Goal: Obtain resource: Obtain resource

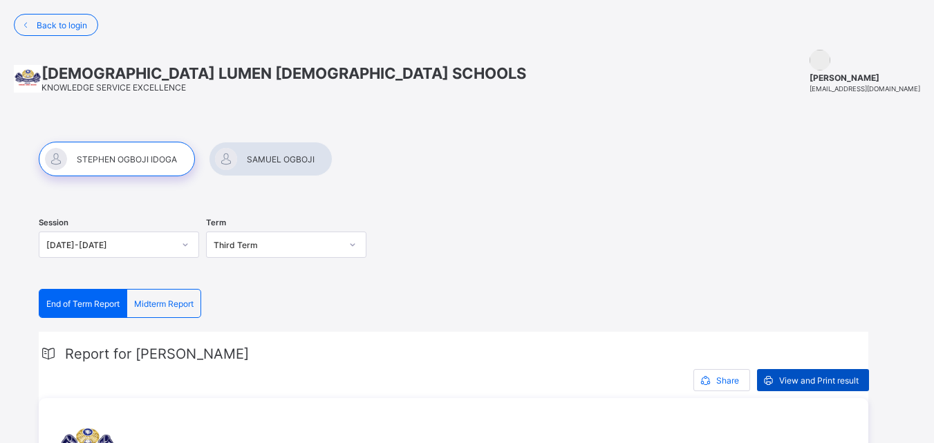
click at [792, 378] on span "View and Print result" at bounding box center [819, 380] width 80 height 10
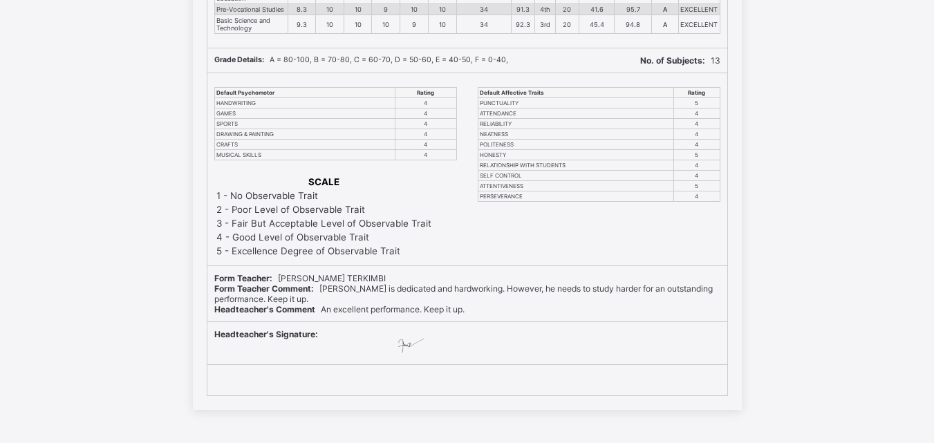
scroll to position [450, 0]
click at [617, 206] on div "Default Affective Traits Rating PUNCTUALITY 5 ATTENDANCE 4 RELIABILITY 4 NEATNE…" at bounding box center [599, 168] width 257 height 192
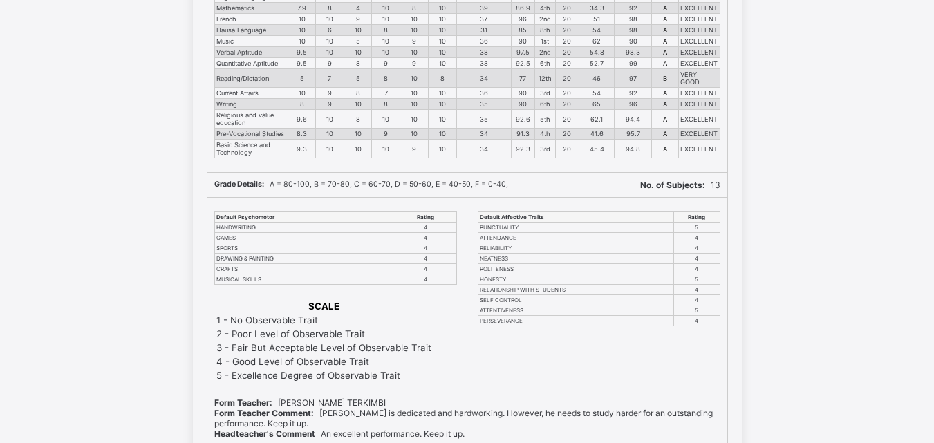
click at [559, 204] on div "Default Affective Traits Rating PUNCTUALITY 5 ATTENDANCE 4 RELIABILITY 4 NEATNE…" at bounding box center [599, 294] width 257 height 192
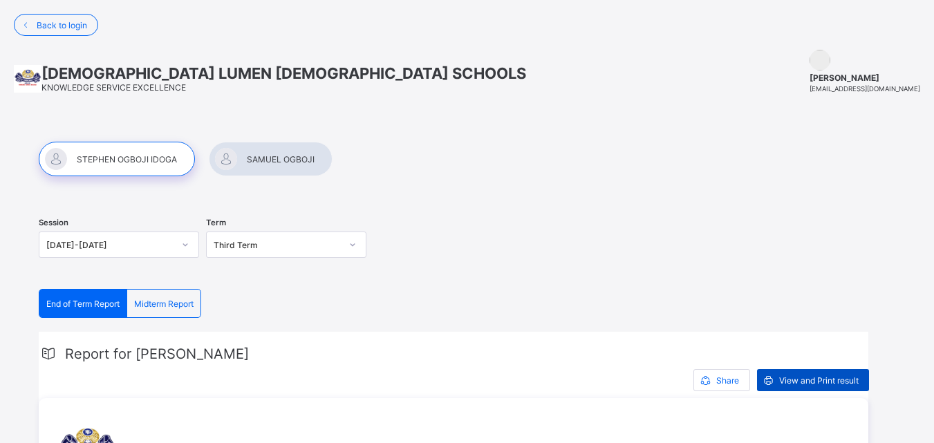
click at [806, 380] on span "View and Print result" at bounding box center [819, 380] width 80 height 10
click at [790, 381] on span "View and Print result" at bounding box center [819, 380] width 80 height 10
click at [253, 162] on div at bounding box center [271, 159] width 124 height 35
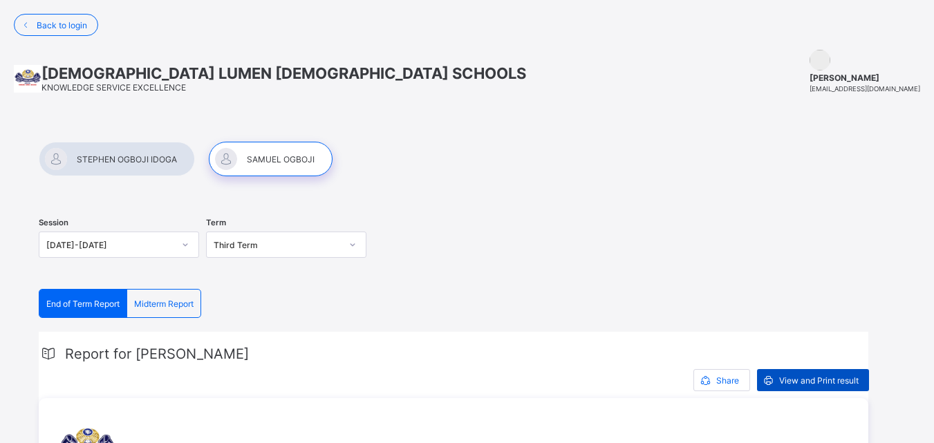
click at [794, 376] on span "View and Print result" at bounding box center [819, 380] width 80 height 10
click at [95, 154] on div at bounding box center [117, 159] width 156 height 35
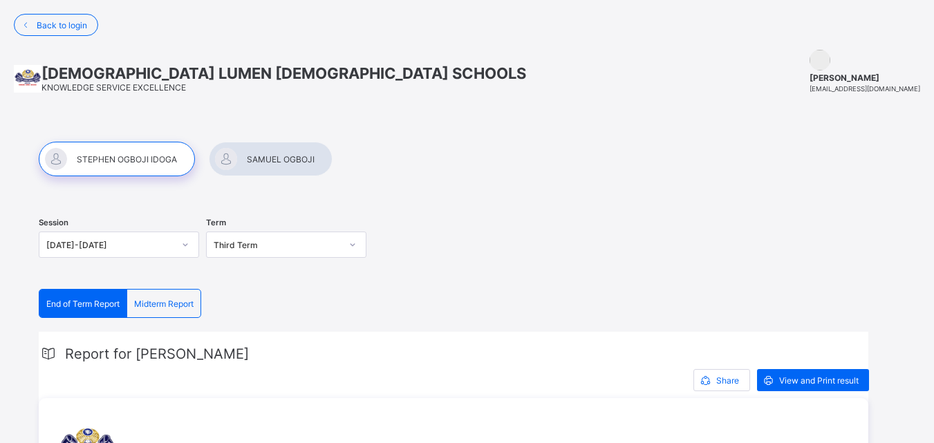
click at [283, 153] on div at bounding box center [271, 159] width 124 height 35
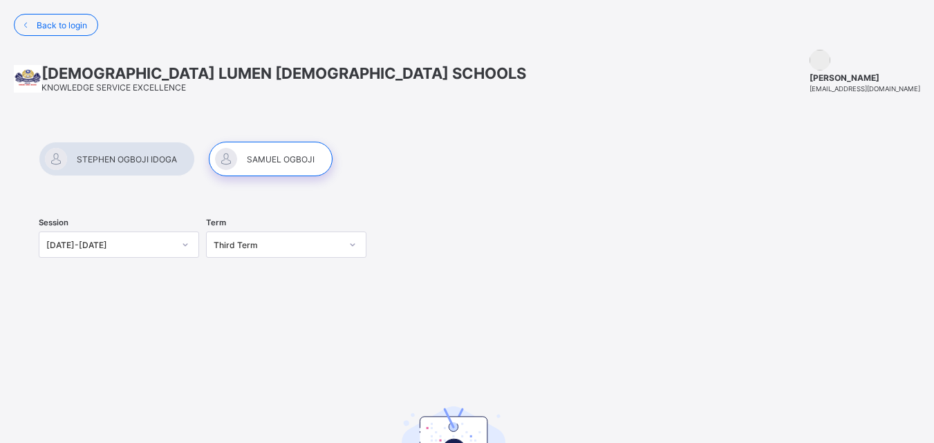
click at [568, 172] on div at bounding box center [467, 159] width 857 height 35
click at [277, 153] on div at bounding box center [271, 159] width 124 height 35
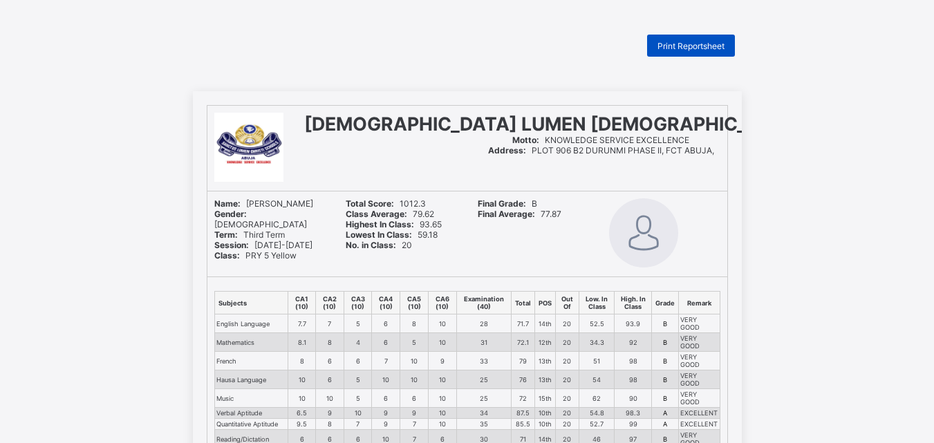
click at [704, 50] on span "Print Reportsheet" at bounding box center [691, 46] width 67 height 10
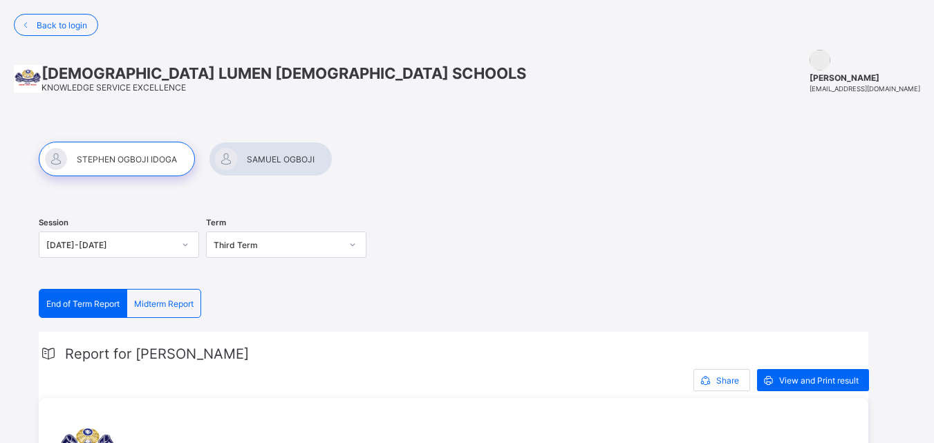
click at [275, 160] on div at bounding box center [271, 159] width 124 height 35
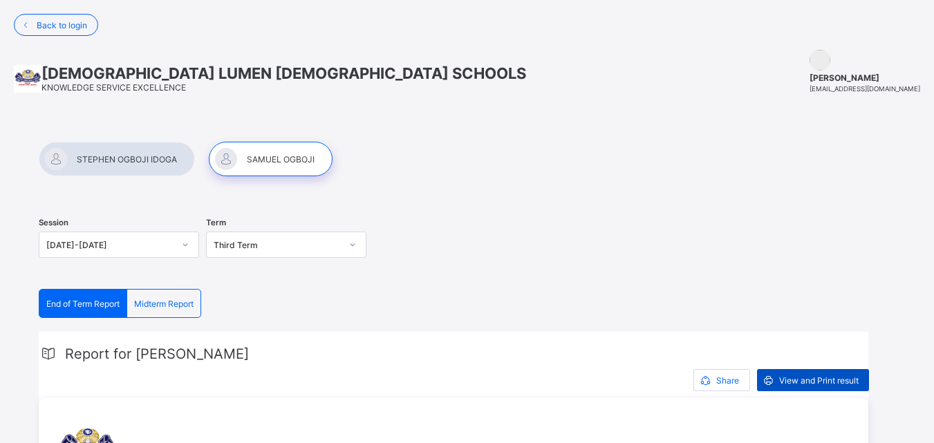
click at [803, 376] on span "View and Print result" at bounding box center [819, 380] width 80 height 10
click at [129, 152] on div at bounding box center [117, 159] width 156 height 35
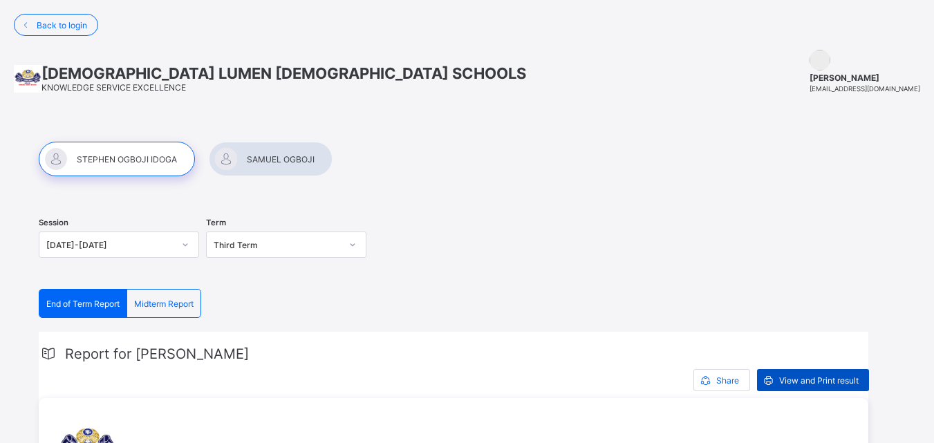
click at [792, 380] on span "View and Print result" at bounding box center [819, 380] width 80 height 10
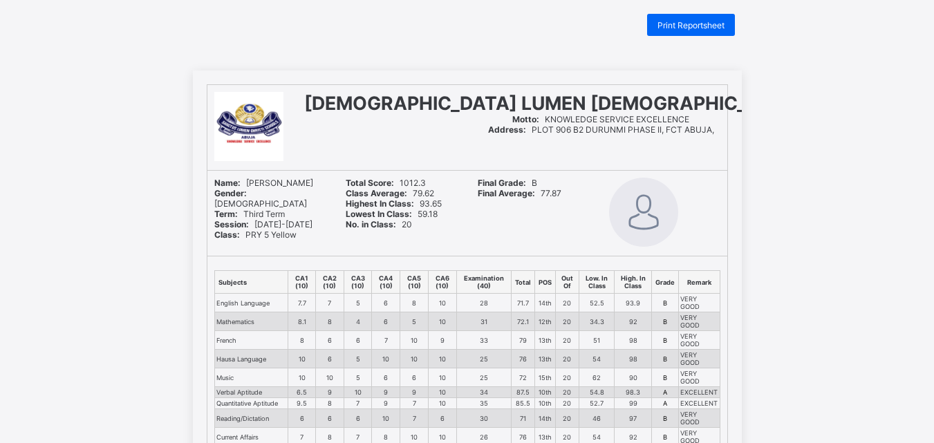
scroll to position [186, 0]
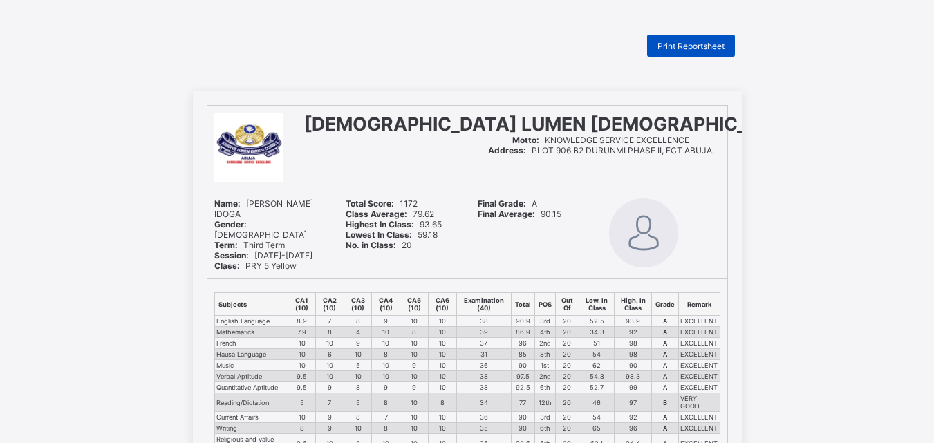
click at [708, 51] on div "Print Reportsheet" at bounding box center [691, 46] width 88 height 22
